Goal: Check status: Check status

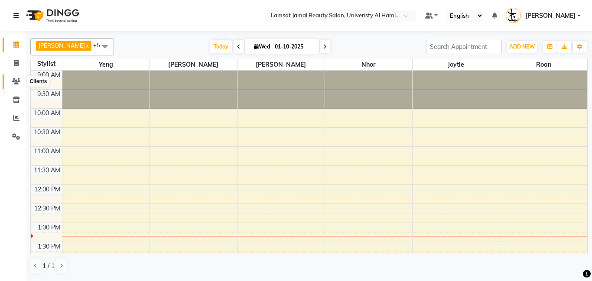
click at [18, 82] on icon at bounding box center [16, 81] width 8 height 7
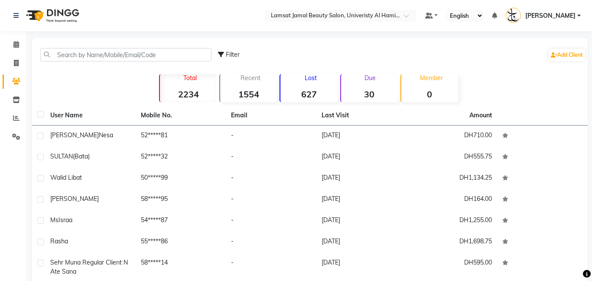
click at [396, 87] on div "Due 30" at bounding box center [369, 88] width 58 height 28
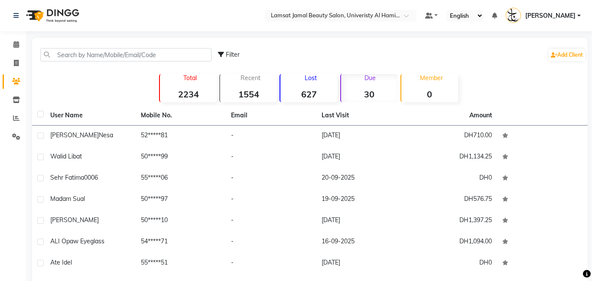
click at [379, 100] on div "Due 30" at bounding box center [369, 88] width 58 height 28
click at [106, 52] on input "text" at bounding box center [125, 54] width 171 height 13
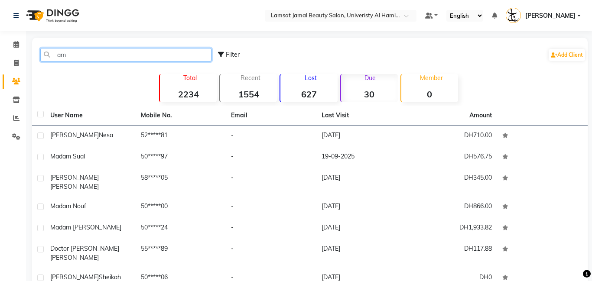
type input "a"
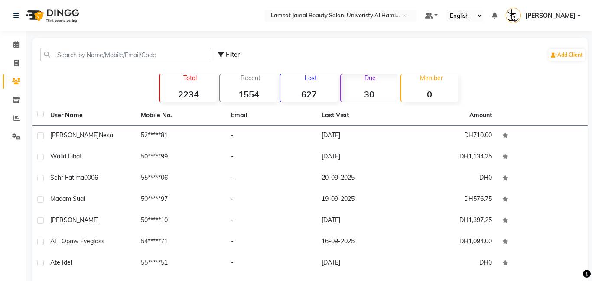
click at [375, 91] on strong "30" at bounding box center [369, 94] width 57 height 11
click at [367, 81] on p "Due" at bounding box center [370, 78] width 55 height 8
